Goal: Task Accomplishment & Management: Manage account settings

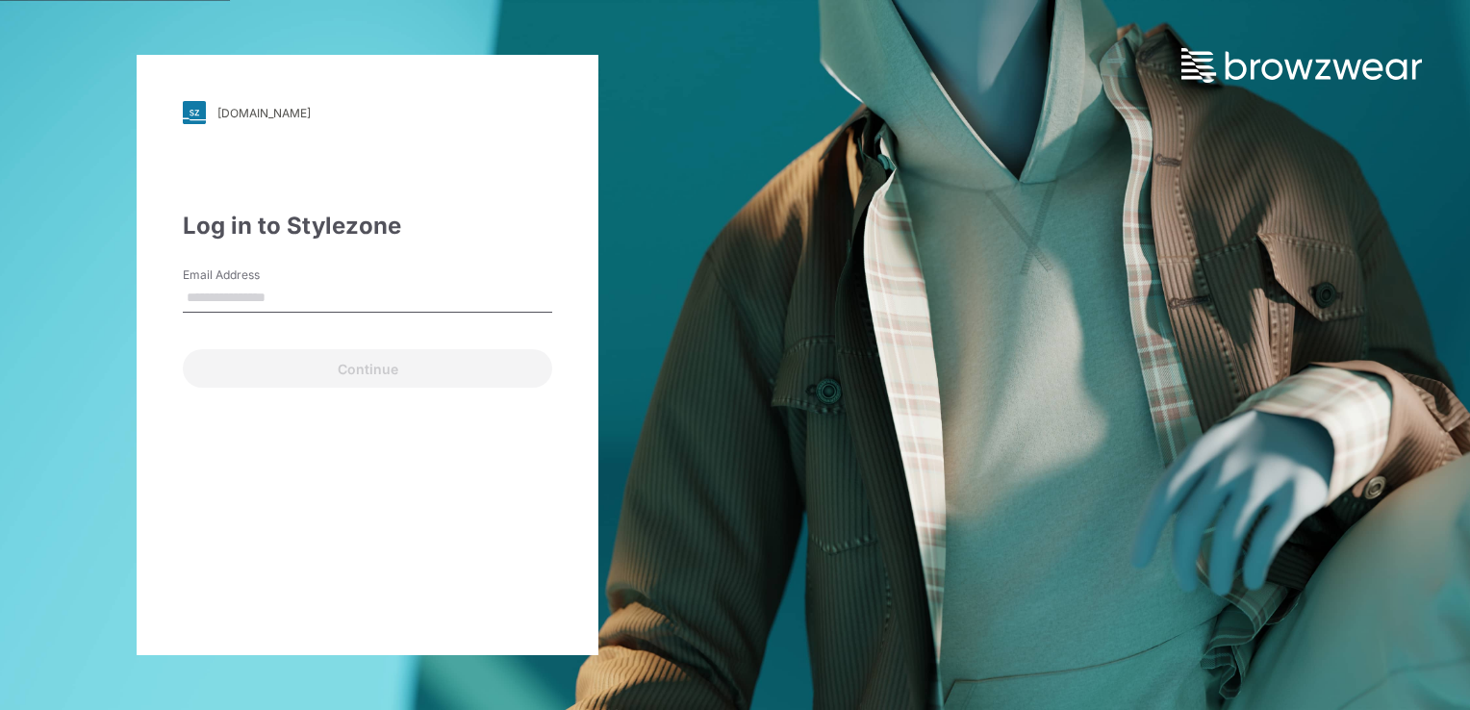
click at [369, 294] on input "Email Address" at bounding box center [368, 298] width 370 height 29
type input "**********"
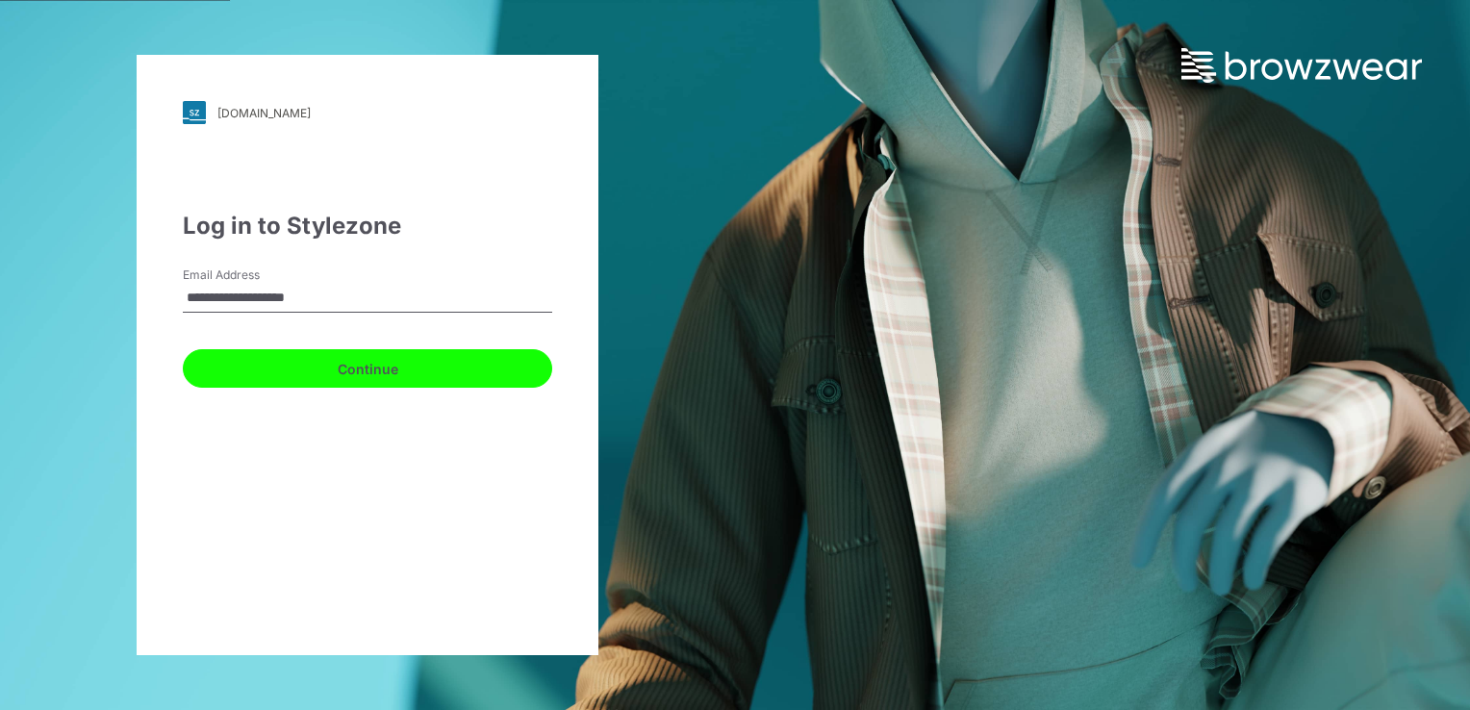
click at [314, 384] on button "Continue" at bounding box center [368, 368] width 370 height 38
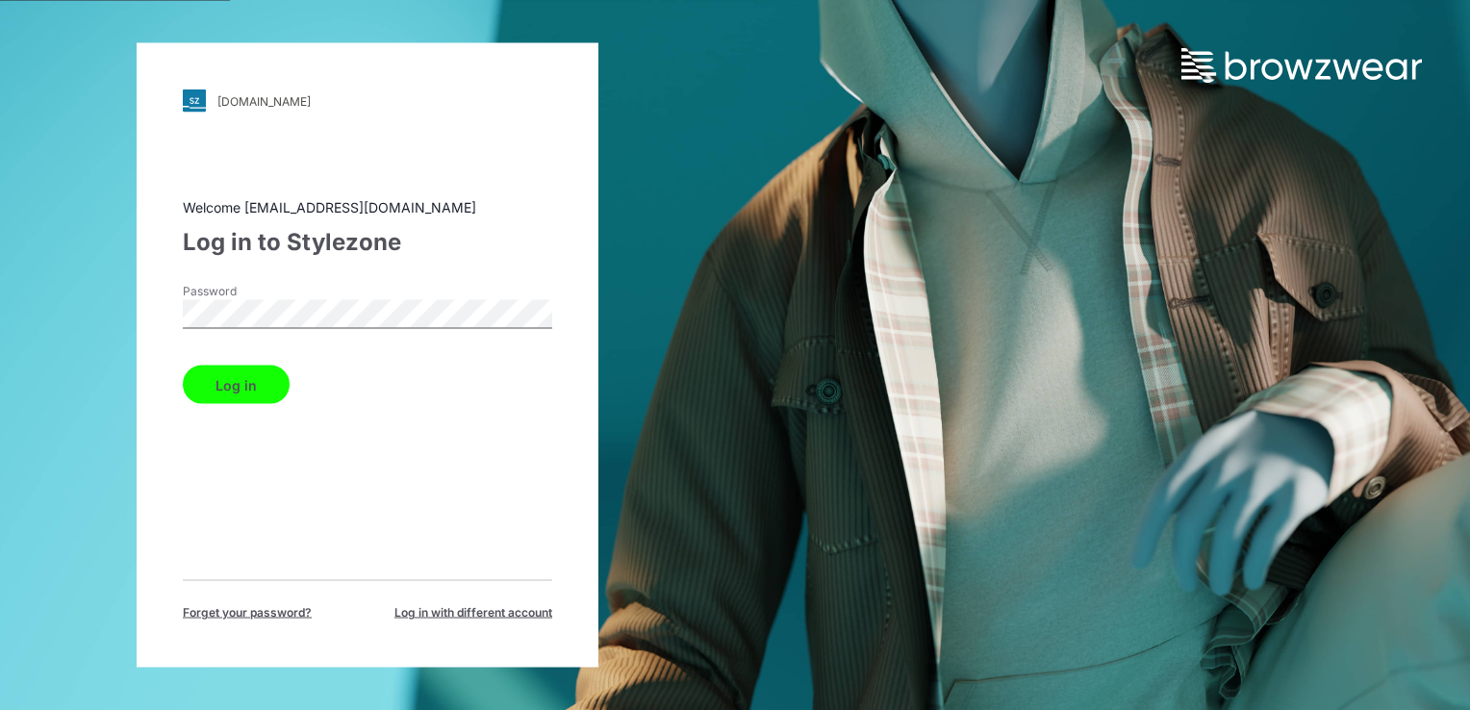
click at [70, 291] on div "walmart.stylezone.com Loading... Welcome smenda@gtimports.net Log in to Stylezo…" at bounding box center [367, 355] width 735 height 710
click at [187, 377] on button "Log in" at bounding box center [236, 385] width 107 height 38
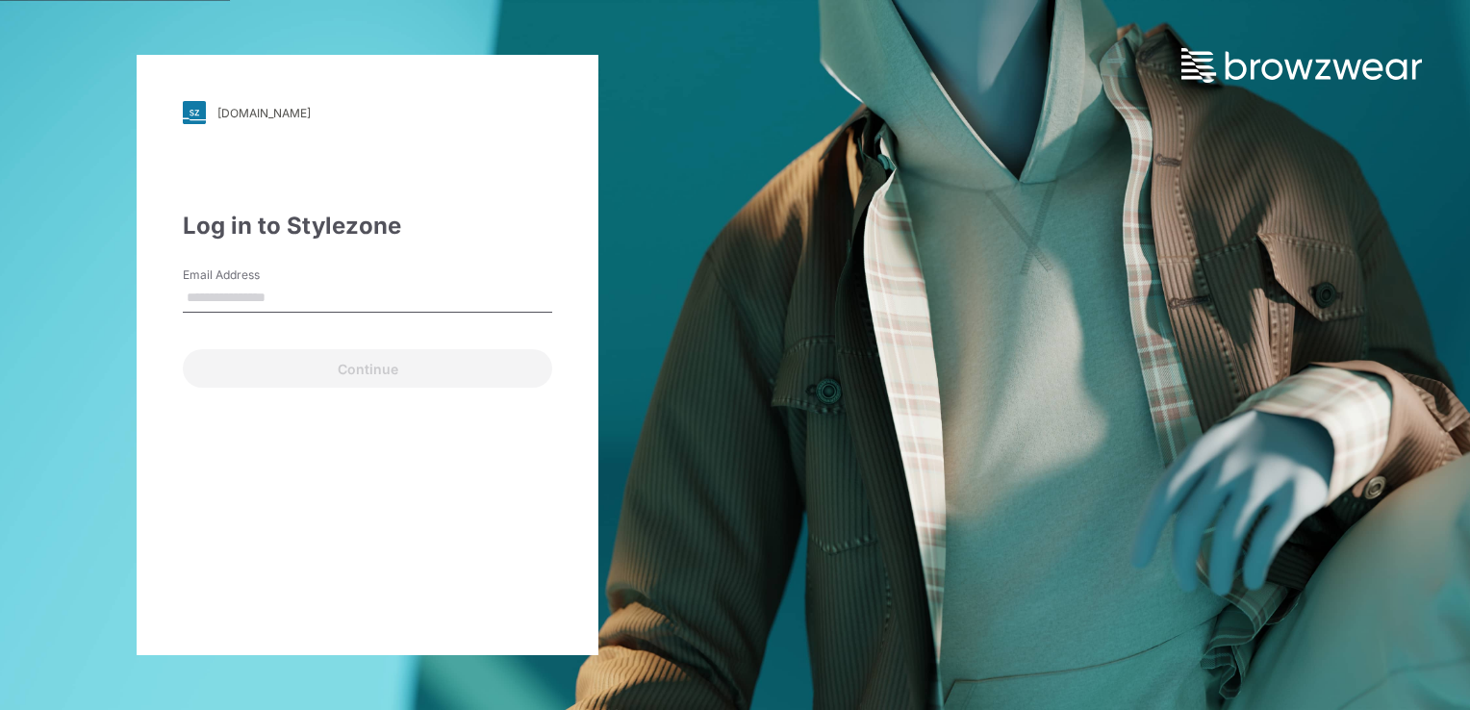
click at [307, 299] on input "Email Address" at bounding box center [368, 298] width 370 height 29
type input "**********"
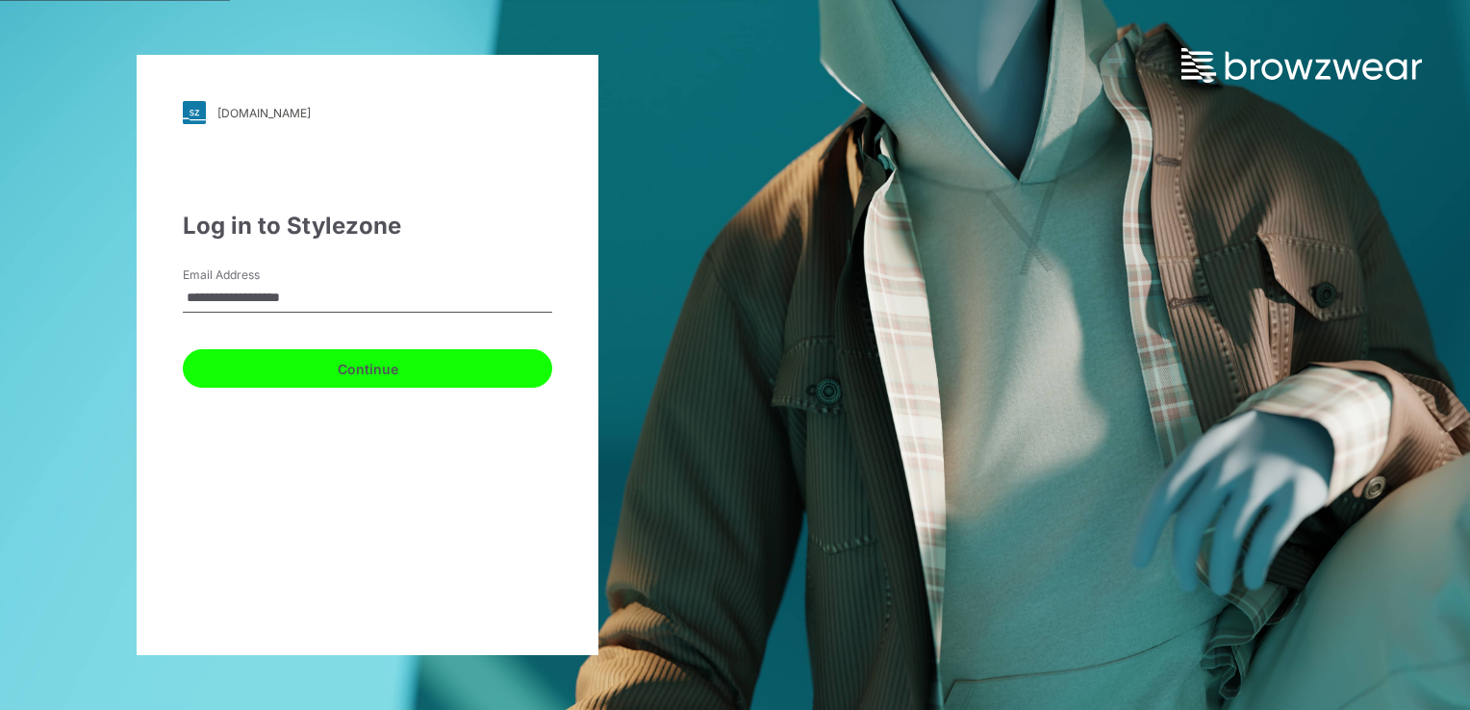
click at [308, 371] on button "Continue" at bounding box center [368, 368] width 370 height 38
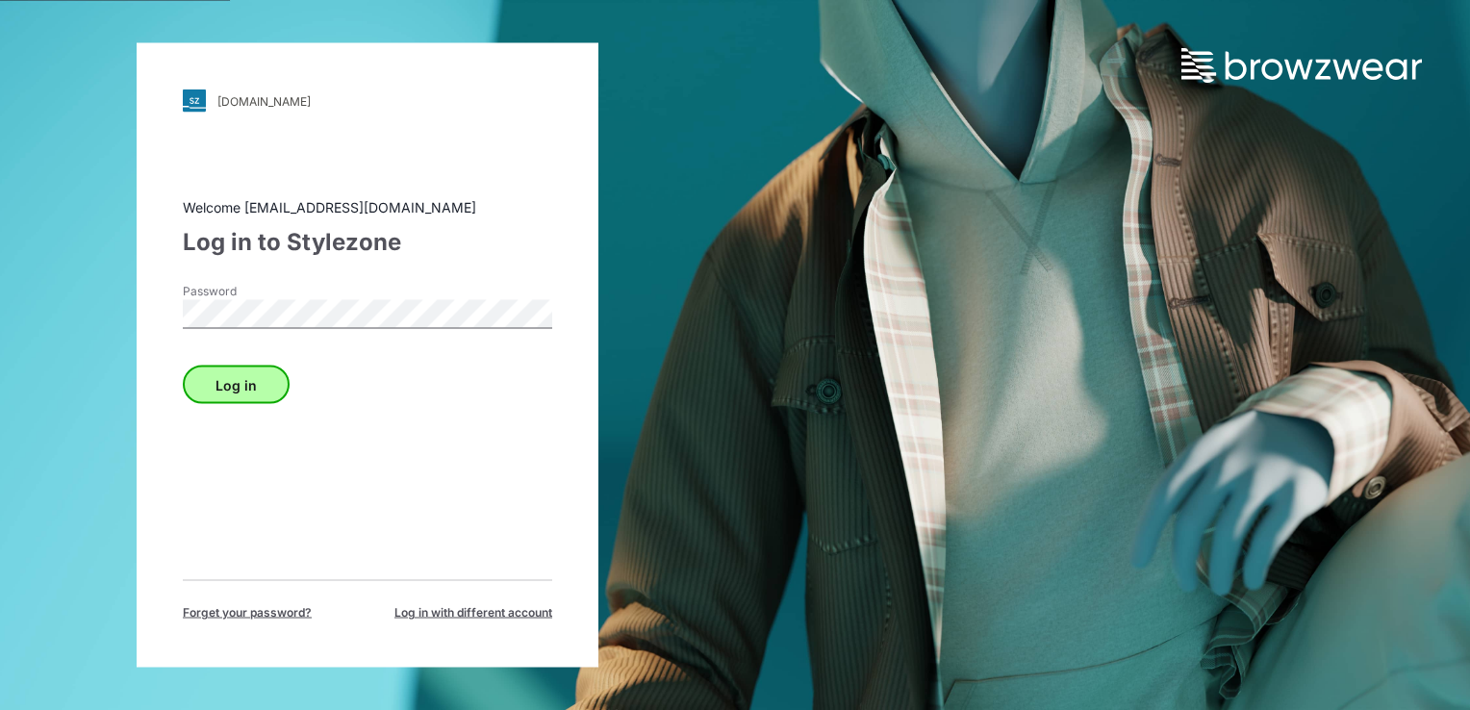
click at [233, 370] on div "Log in" at bounding box center [368, 381] width 370 height 46
click at [231, 375] on button "Log in" at bounding box center [236, 385] width 107 height 38
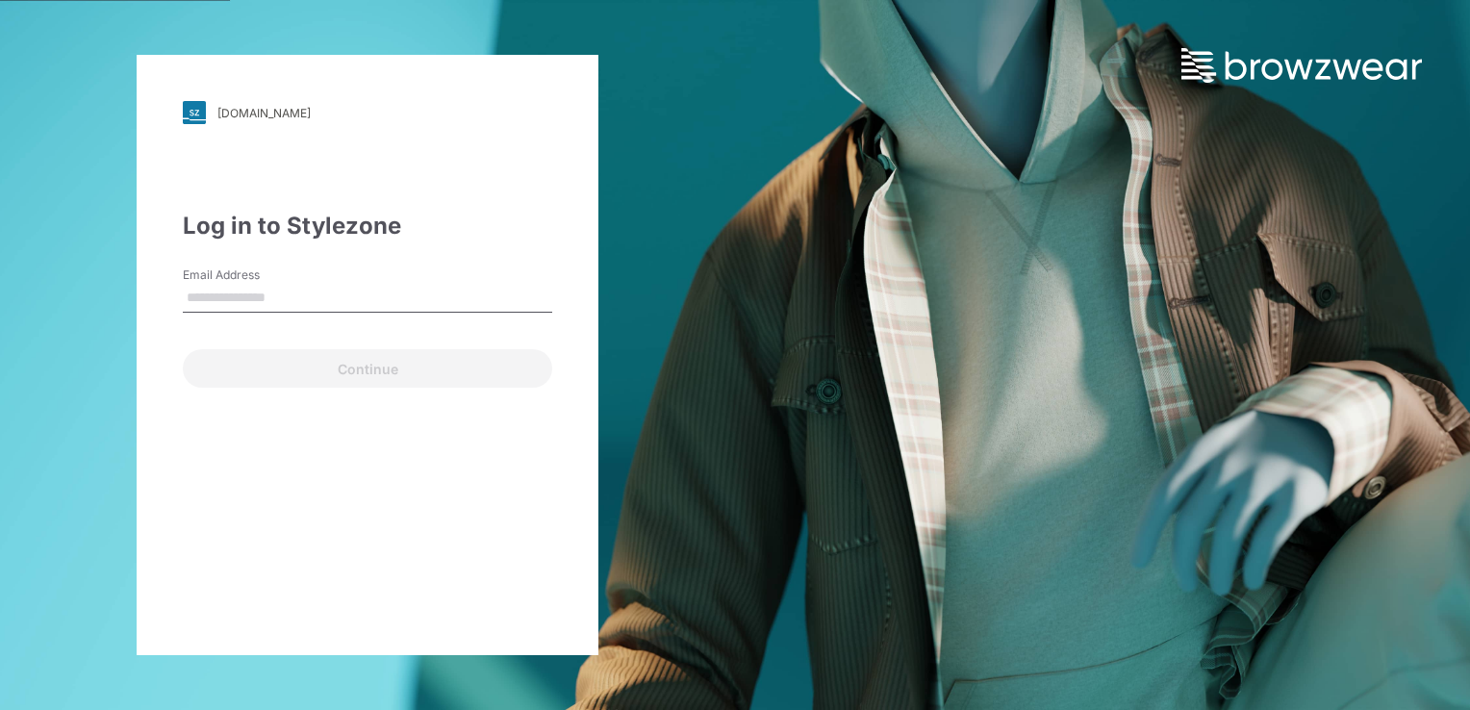
click at [281, 303] on input "Email Address" at bounding box center [368, 298] width 370 height 29
type input "**********"
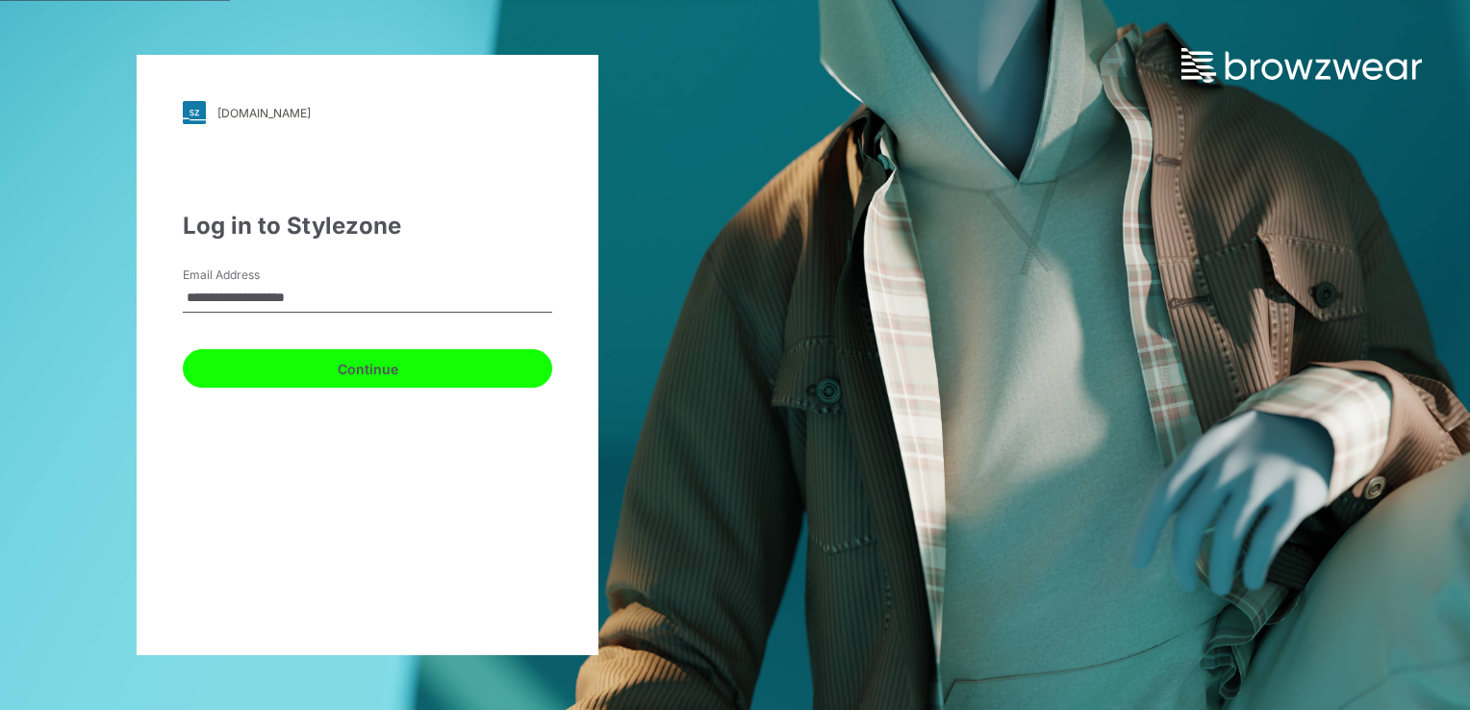
click at [289, 371] on button "Continue" at bounding box center [368, 368] width 370 height 38
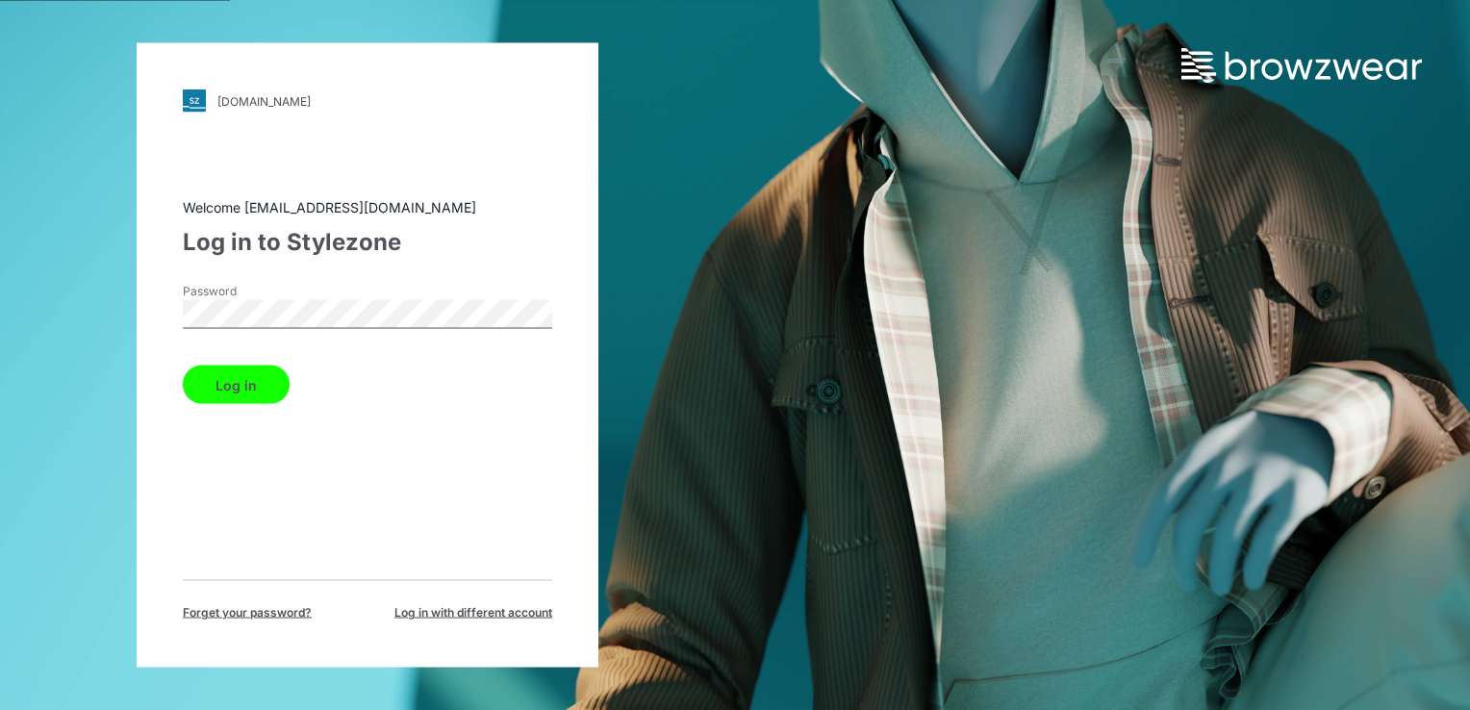
click at [239, 379] on button "Log in" at bounding box center [236, 385] width 107 height 38
click at [144, 298] on div "[DOMAIN_NAME] Loading... Welcome [EMAIL_ADDRESS][DOMAIN_NAME] Log in to Stylezo…" at bounding box center [368, 355] width 462 height 625
click at [204, 389] on button "Log in" at bounding box center [236, 385] width 107 height 38
